Goal: Task Accomplishment & Management: Use online tool/utility

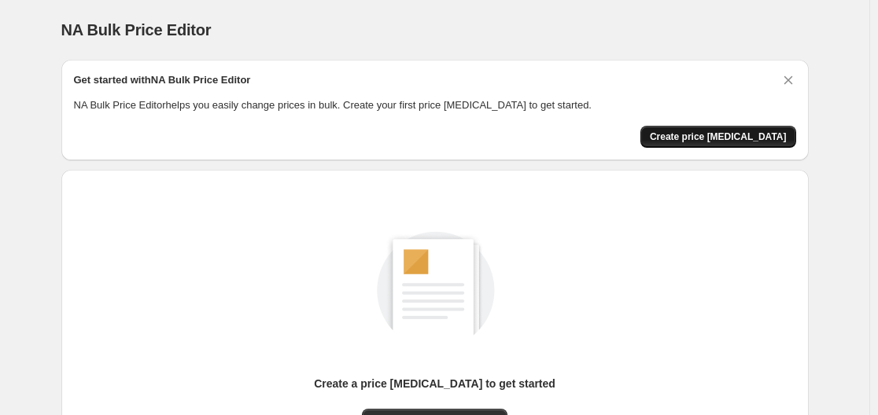
click at [739, 137] on span "Create price [MEDICAL_DATA]" at bounding box center [718, 137] width 137 height 13
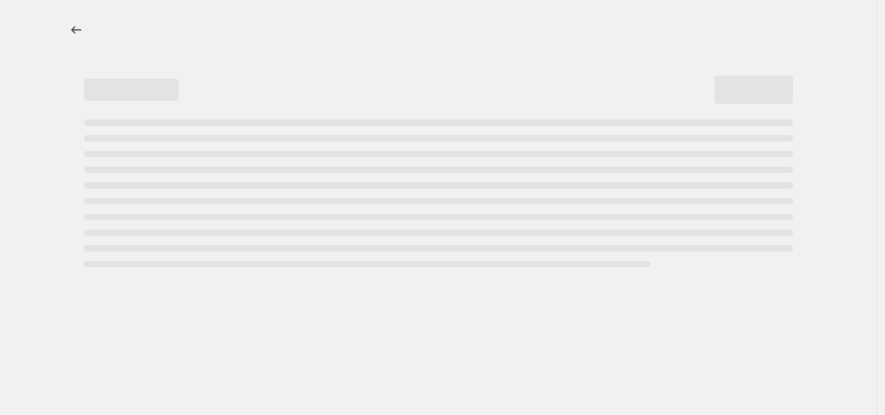
select select "percentage"
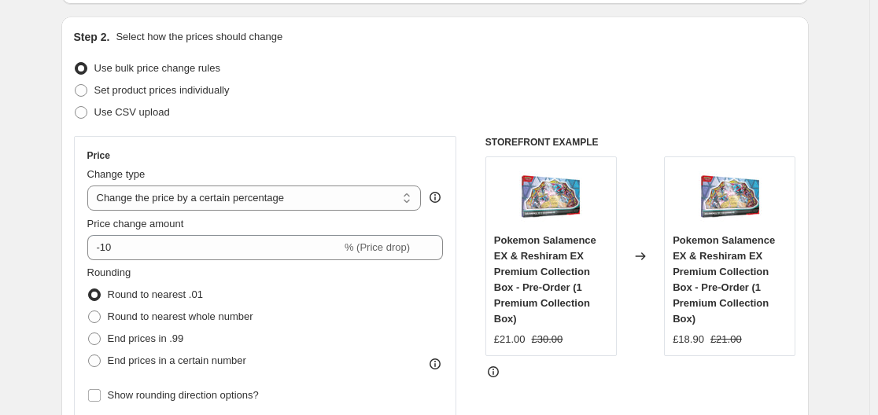
scroll to position [157, 0]
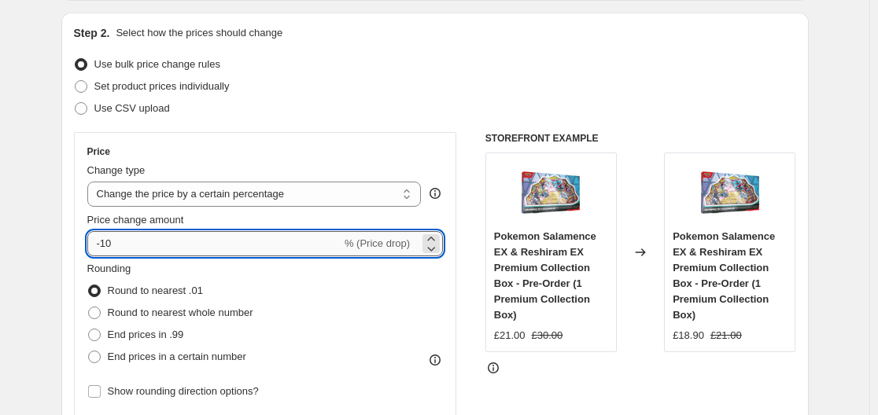
drag, startPoint x: 288, startPoint y: 241, endPoint x: 275, endPoint y: 239, distance: 12.7
click at [276, 240] on input "-10" at bounding box center [214, 243] width 254 height 25
type input "-1"
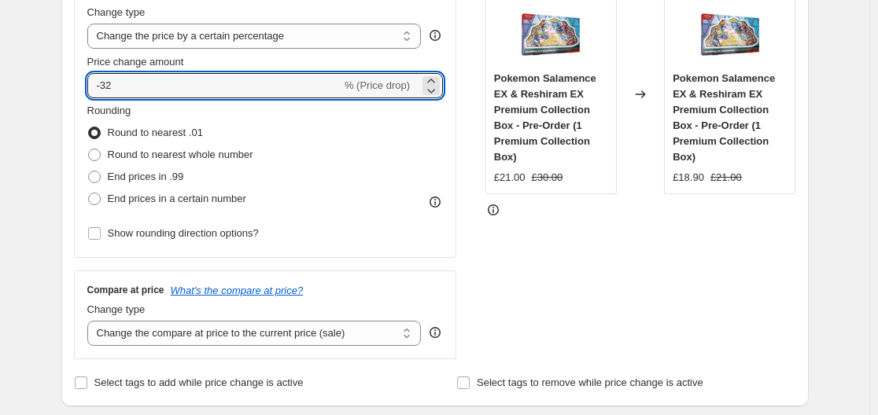
scroll to position [315, 0]
drag, startPoint x: 125, startPoint y: 88, endPoint x: 111, endPoint y: 85, distance: 14.5
click at [111, 85] on input "-32" at bounding box center [214, 86] width 254 height 25
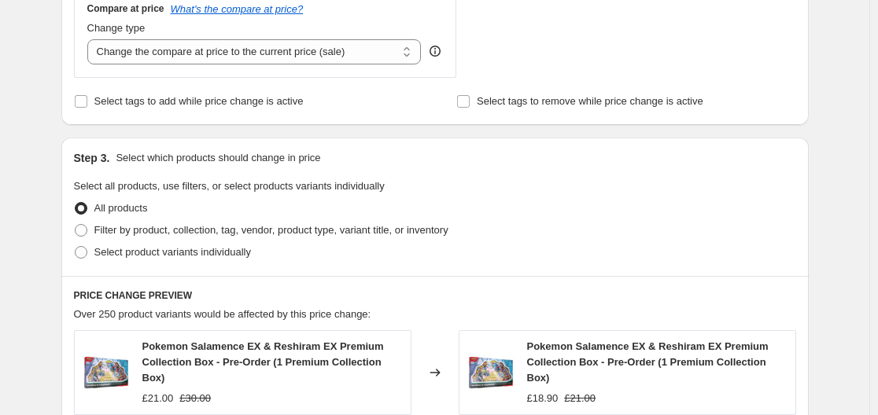
scroll to position [629, 0]
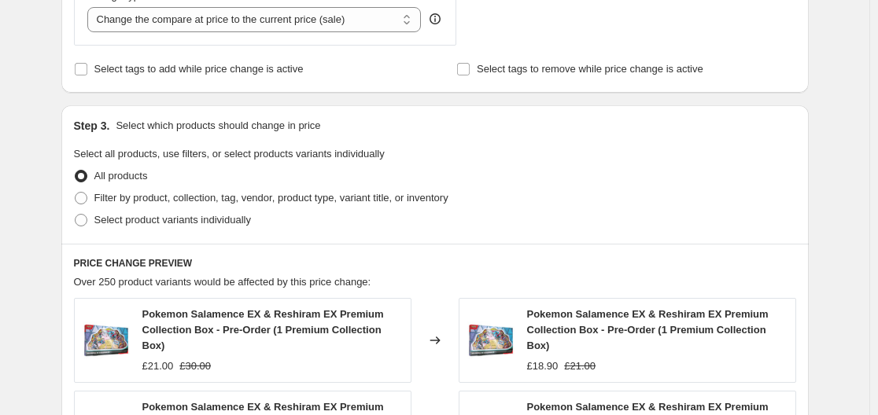
type input "-30"
click at [504, 233] on div "Step 3. Select which products should change in price Select all products, use f…" at bounding box center [434, 174] width 747 height 138
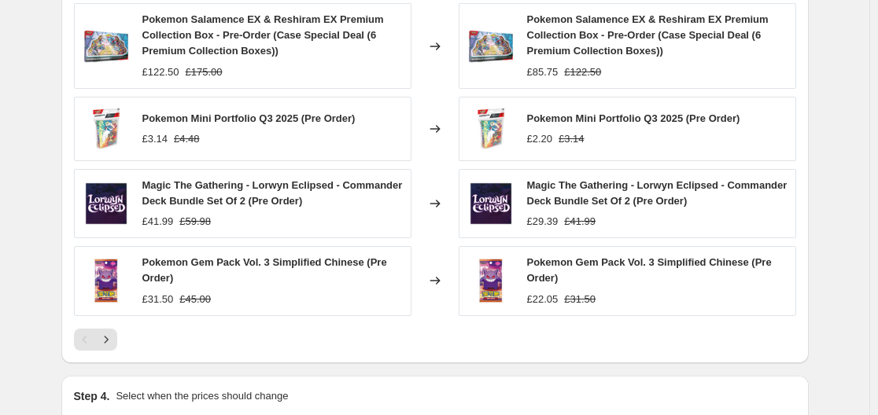
scroll to position [1209, 0]
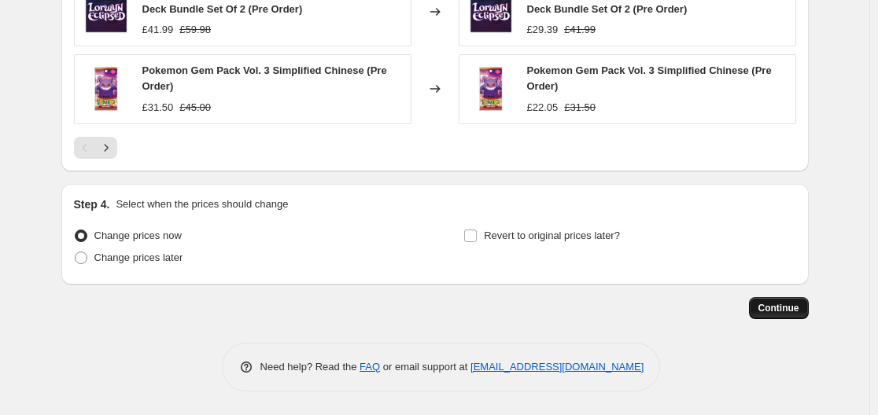
click at [782, 303] on span "Continue" at bounding box center [778, 308] width 41 height 13
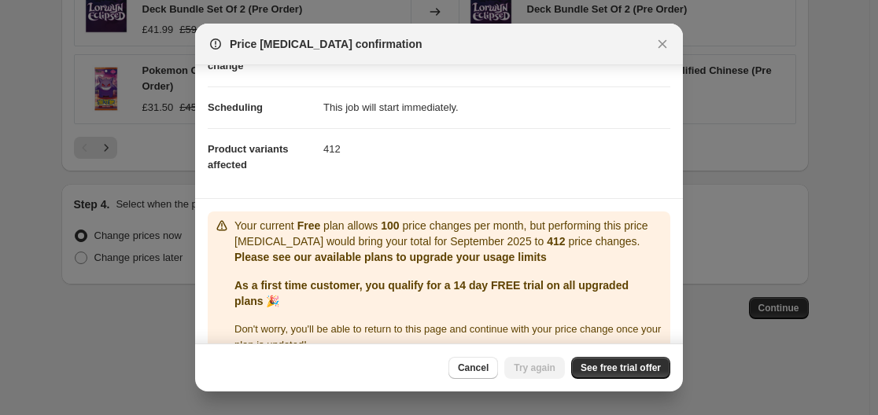
scroll to position [134, 0]
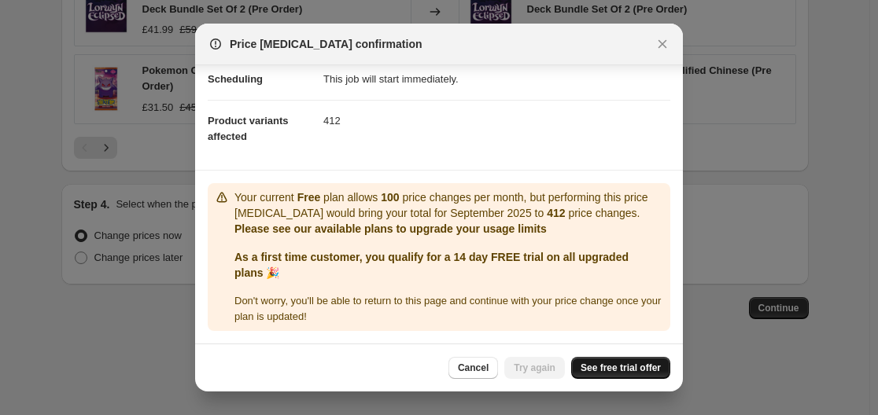
click at [645, 371] on span "See free trial offer" at bounding box center [620, 368] width 80 height 13
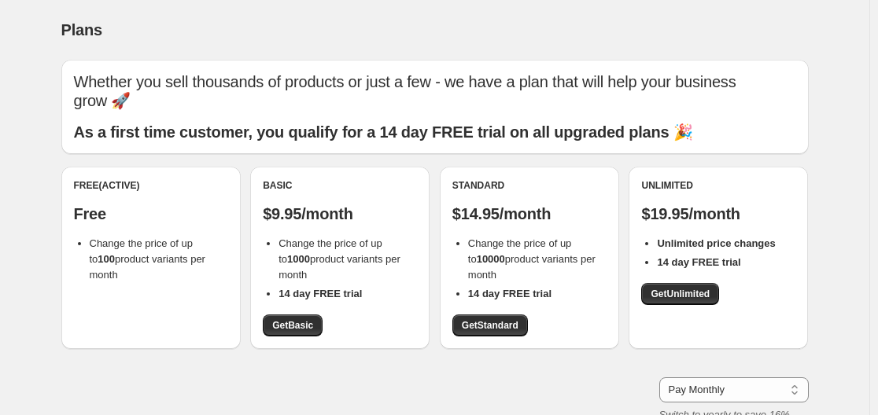
click at [424, 133] on b "As a first time customer, you qualify for a 14 day FREE trial on all upgraded p…" at bounding box center [383, 131] width 619 height 17
click at [307, 328] on span "Get Basic" at bounding box center [292, 325] width 41 height 13
